Goal: Task Accomplishment & Management: Manage account settings

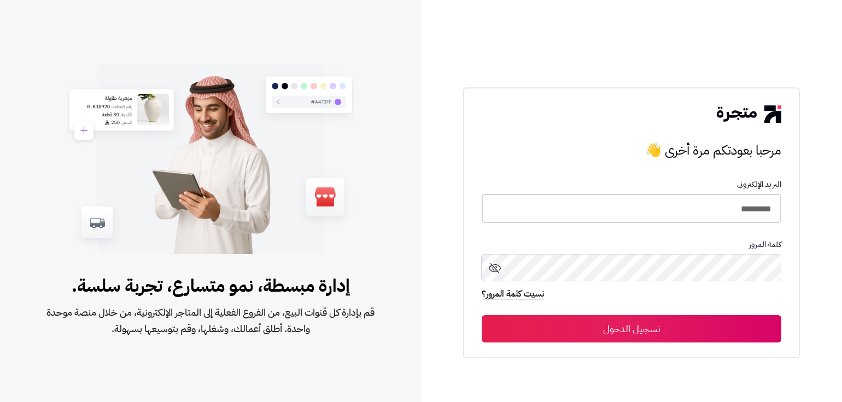
type input "*********"
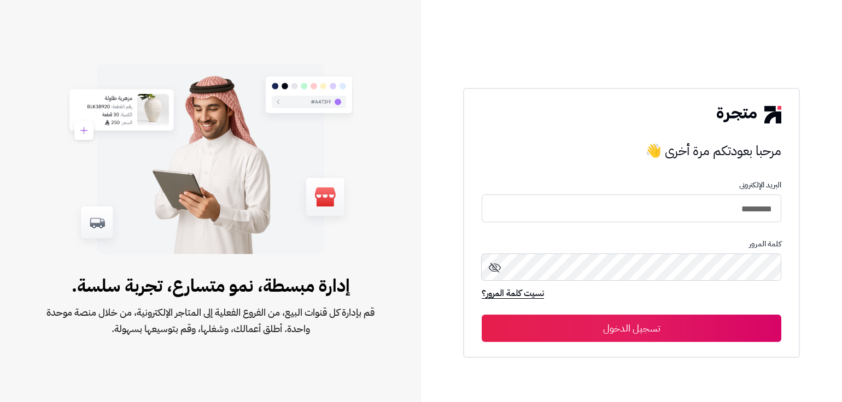
click at [631, 328] on button "تسجيل الدخول" at bounding box center [630, 328] width 299 height 27
